Goal: Book appointment/travel/reservation

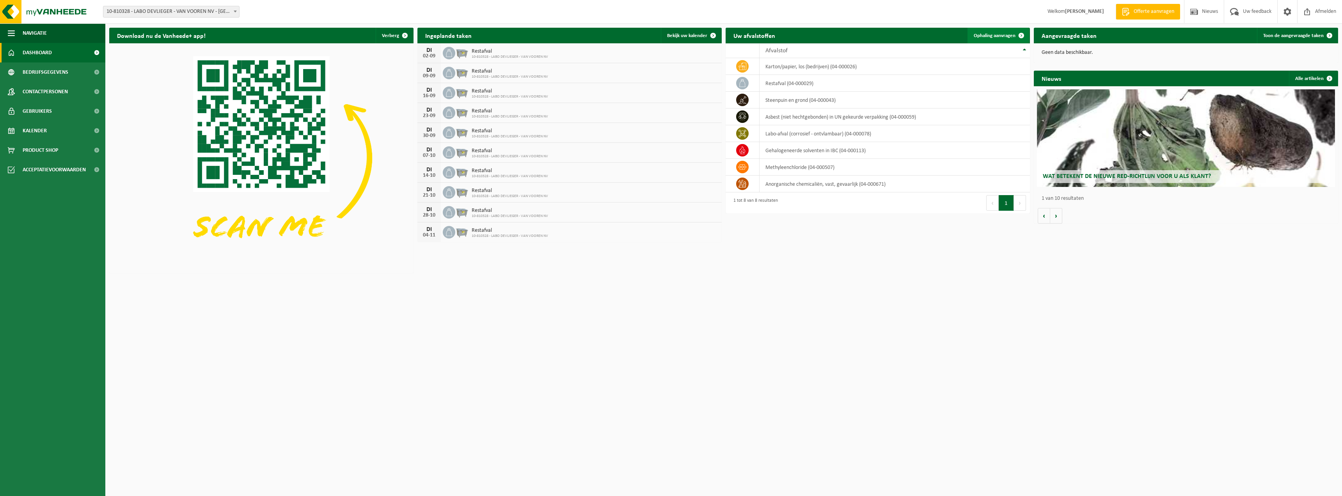
click at [997, 36] on span "Ophaling aanvragen" at bounding box center [995, 35] width 42 height 5
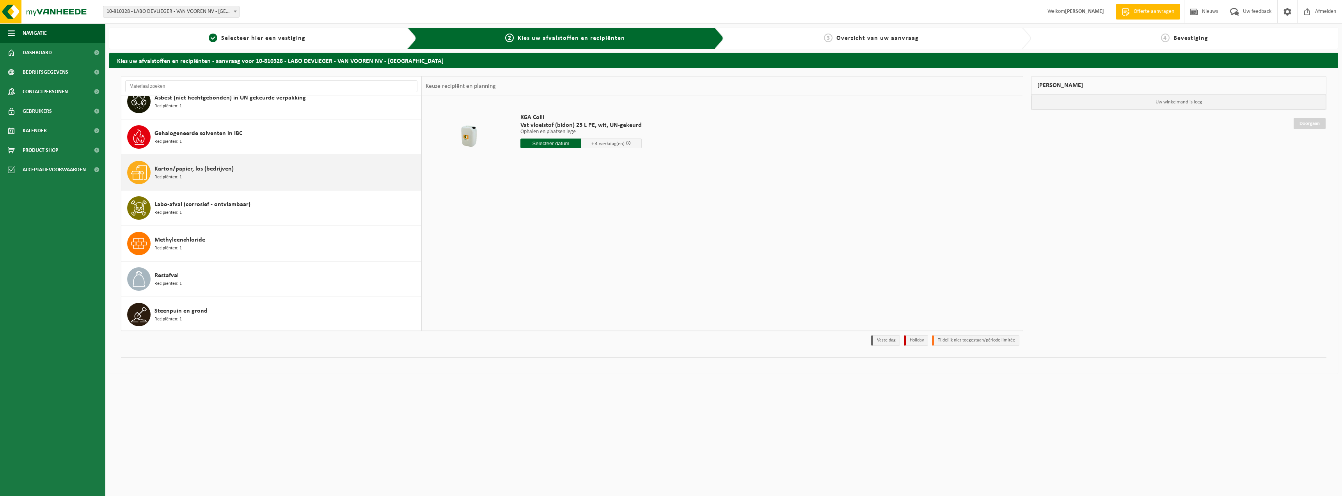
scroll to position [49, 0]
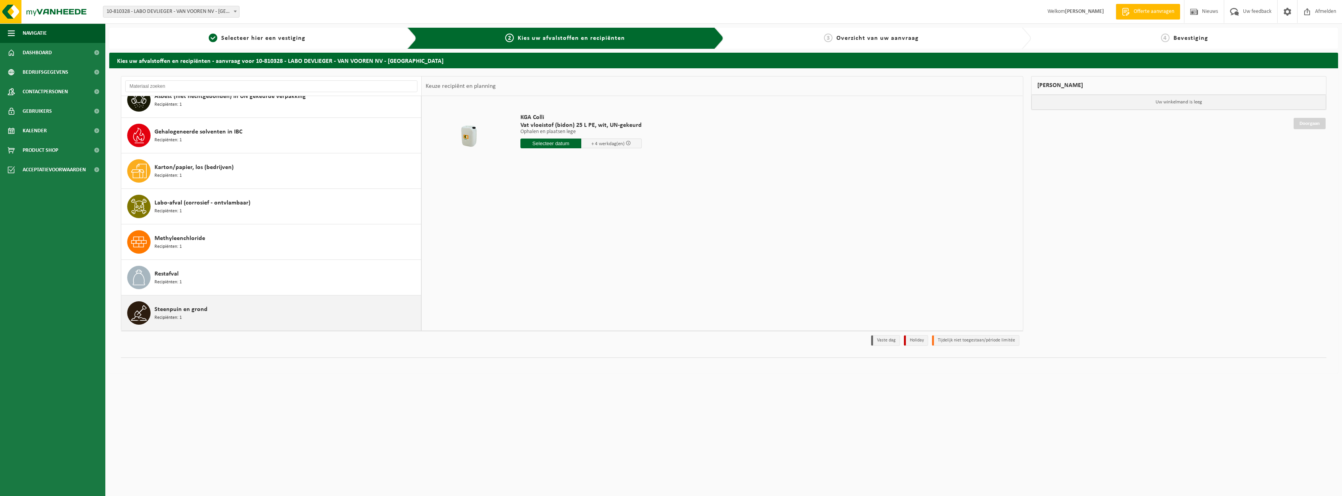
click at [288, 309] on div "Steenpuin en grond Recipiënten: 1" at bounding box center [286, 312] width 264 height 23
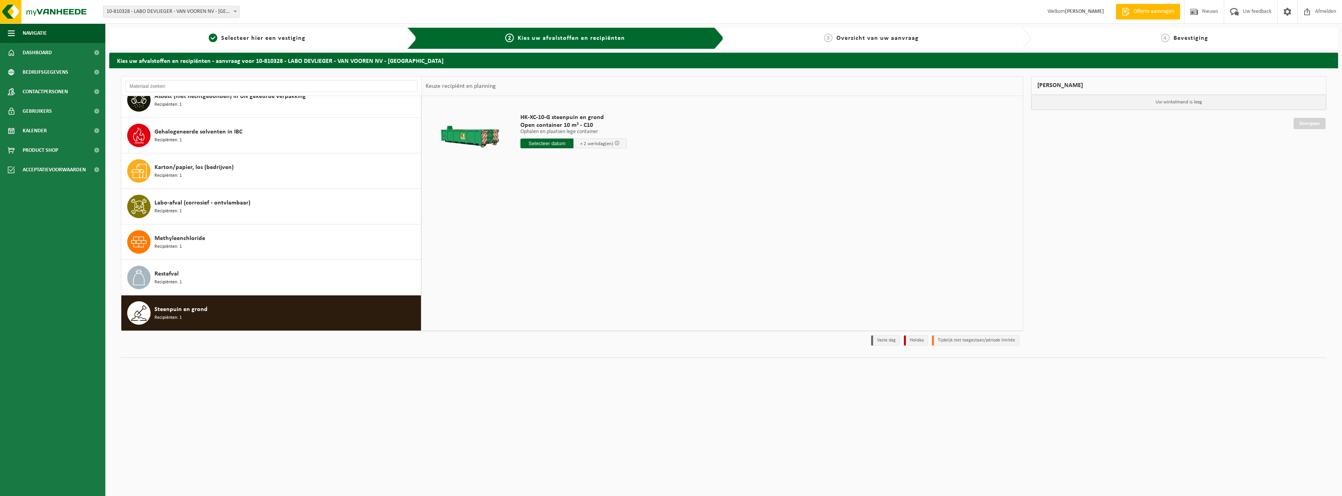
click at [558, 143] on input "text" at bounding box center [546, 143] width 53 height 10
click at [540, 185] on div "2" at bounding box center [541, 187] width 14 height 12
type input "Van 2025-09-02"
click at [552, 172] on button "In winkelmand" at bounding box center [542, 173] width 43 height 12
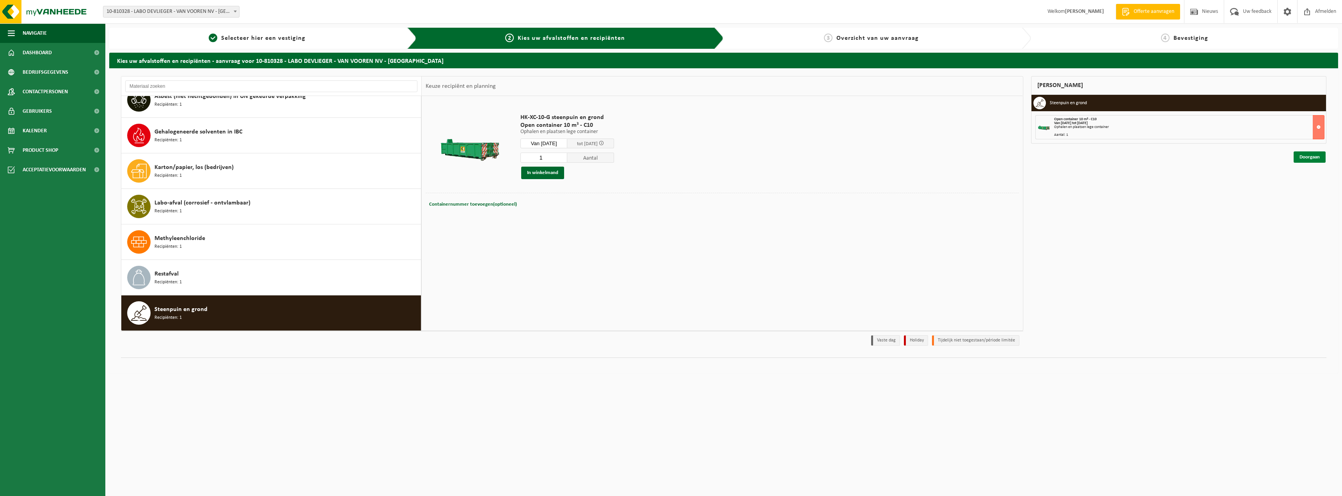
click at [1316, 158] on link "Doorgaan" at bounding box center [1309, 156] width 32 height 11
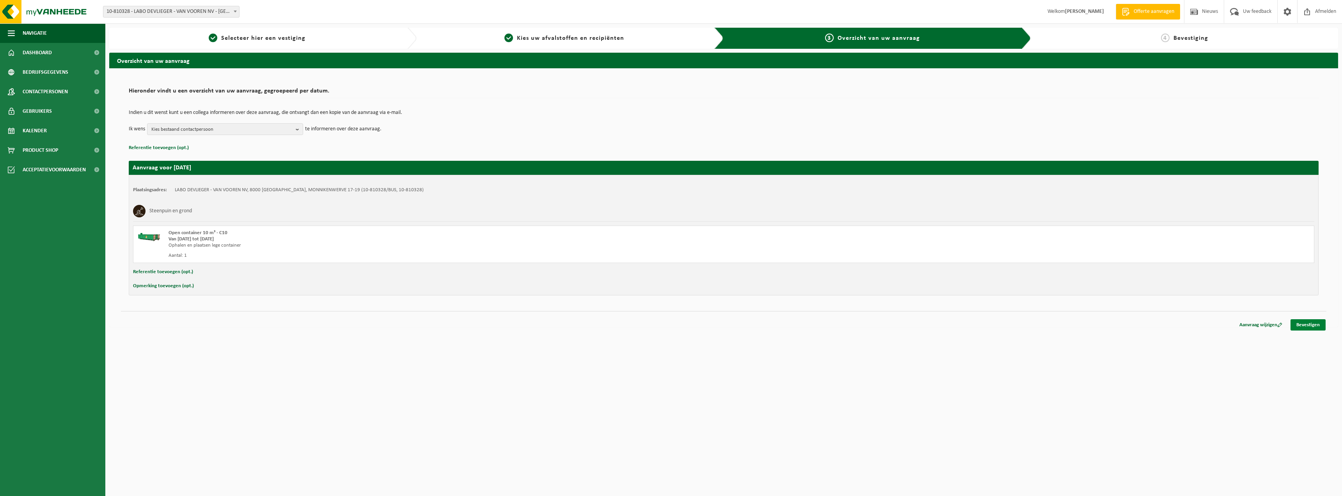
click at [1314, 323] on link "Bevestigen" at bounding box center [1307, 324] width 35 height 11
